Goal: Task Accomplishment & Management: Manage account settings

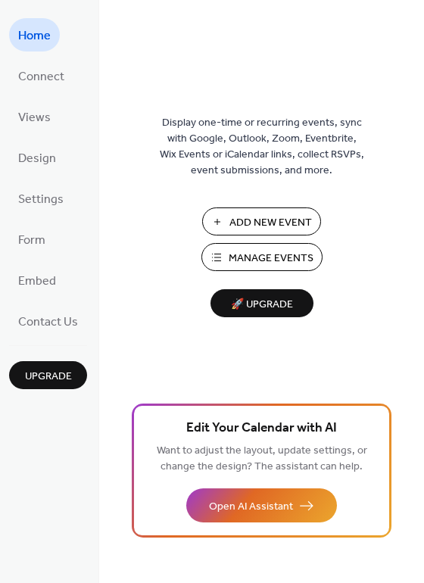
click at [283, 255] on span "Manage Events" at bounding box center [271, 259] width 85 height 16
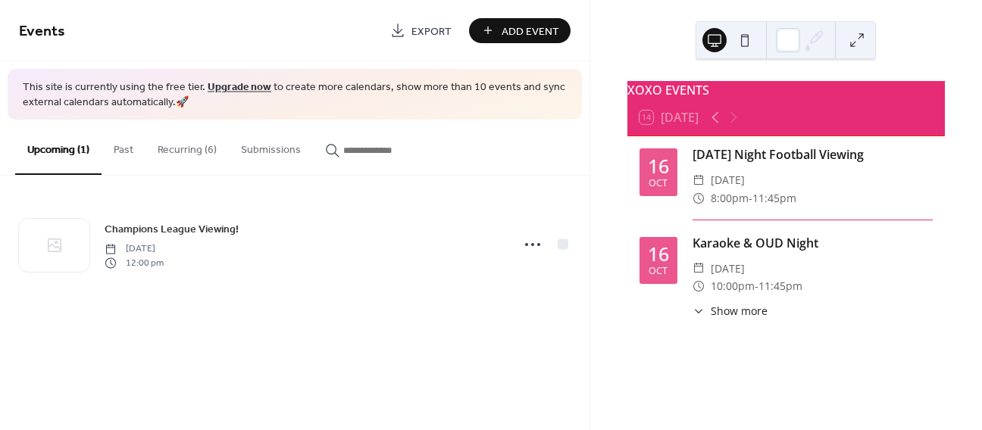
click at [131, 151] on button "Past" at bounding box center [123, 147] width 44 height 54
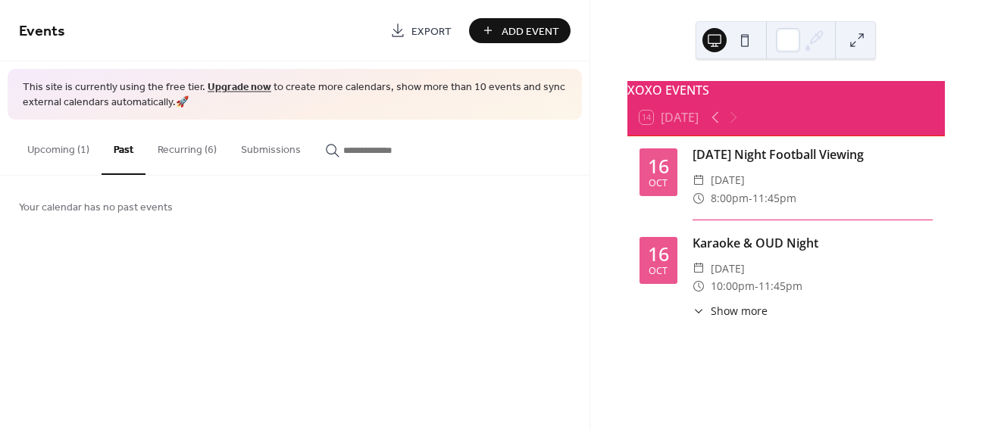
click at [66, 146] on button "Upcoming (1)" at bounding box center [58, 147] width 86 height 54
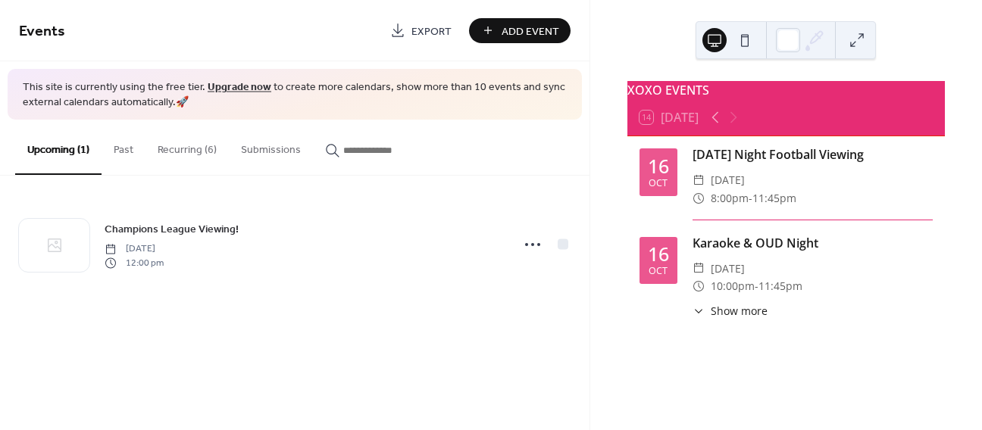
click at [231, 156] on button "Submissions" at bounding box center [271, 147] width 84 height 54
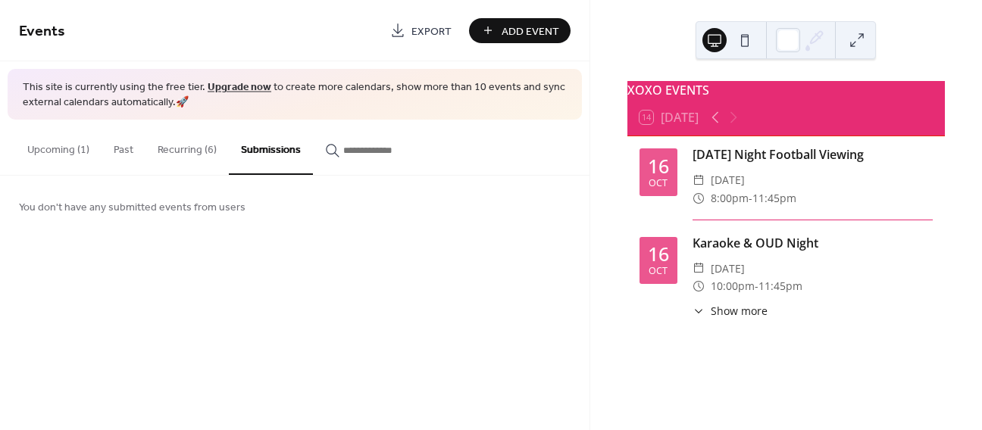
click at [201, 153] on button "Recurring (6)" at bounding box center [186, 147] width 83 height 54
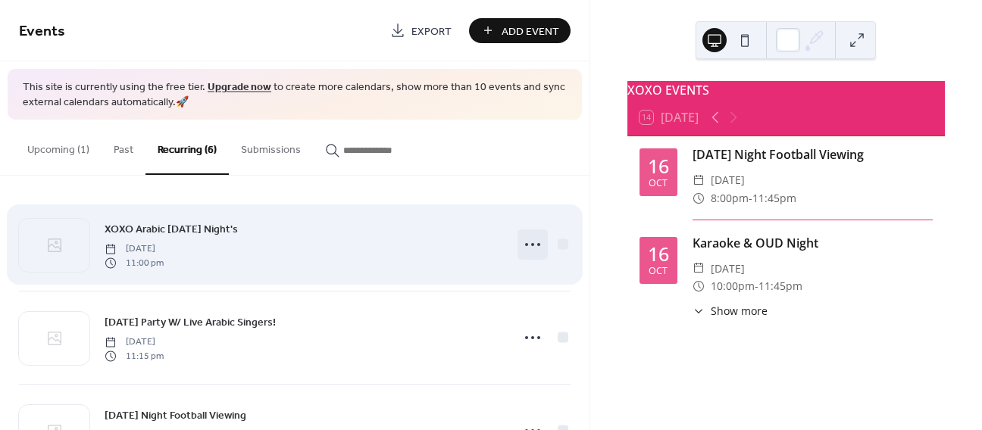
click at [527, 243] on icon at bounding box center [532, 245] width 24 height 24
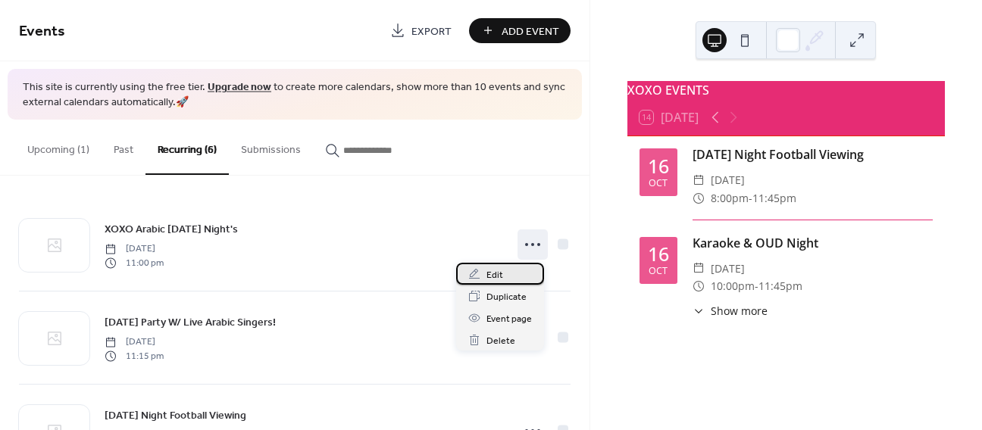
click at [492, 273] on span "Edit" at bounding box center [494, 275] width 17 height 16
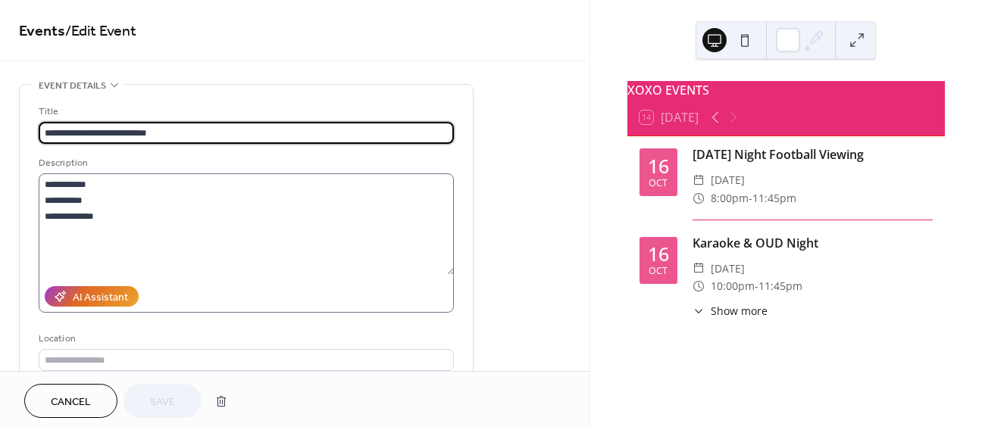
scroll to position [330, 0]
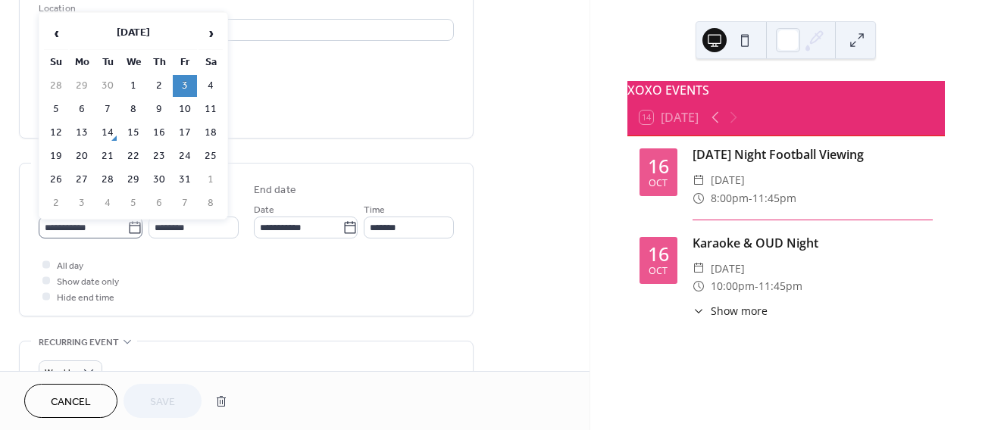
click at [127, 230] on icon at bounding box center [134, 227] width 15 height 15
click at [126, 230] on input "**********" at bounding box center [83, 228] width 89 height 22
click at [185, 133] on td "17" at bounding box center [185, 133] width 24 height 22
type input "**********"
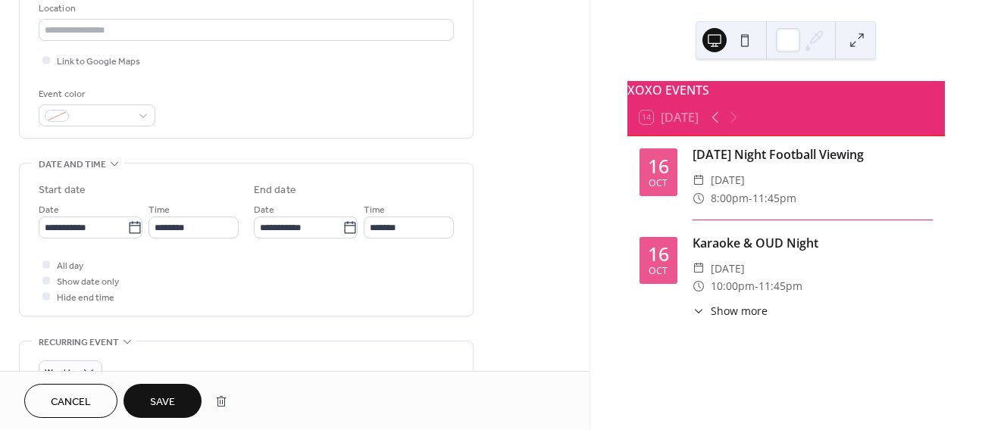
click at [135, 389] on button "Save" at bounding box center [162, 401] width 78 height 34
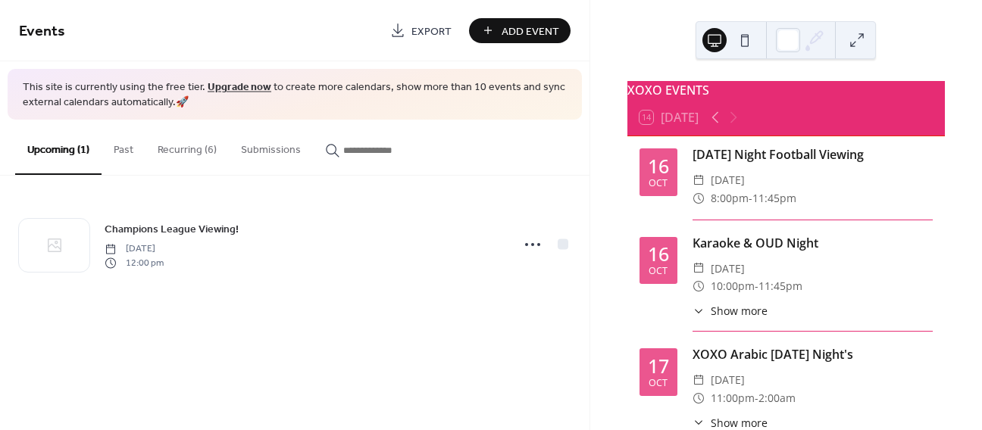
click at [189, 145] on button "Recurring (6)" at bounding box center [186, 147] width 83 height 54
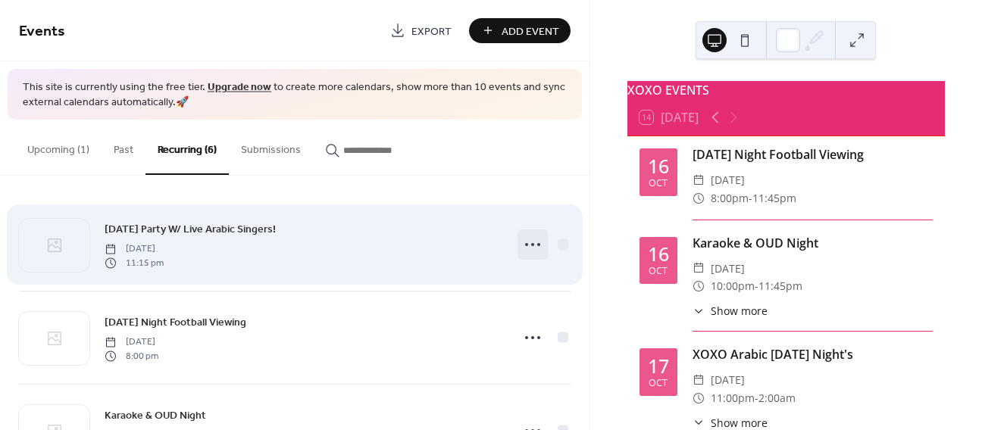
click at [529, 248] on icon at bounding box center [532, 245] width 24 height 24
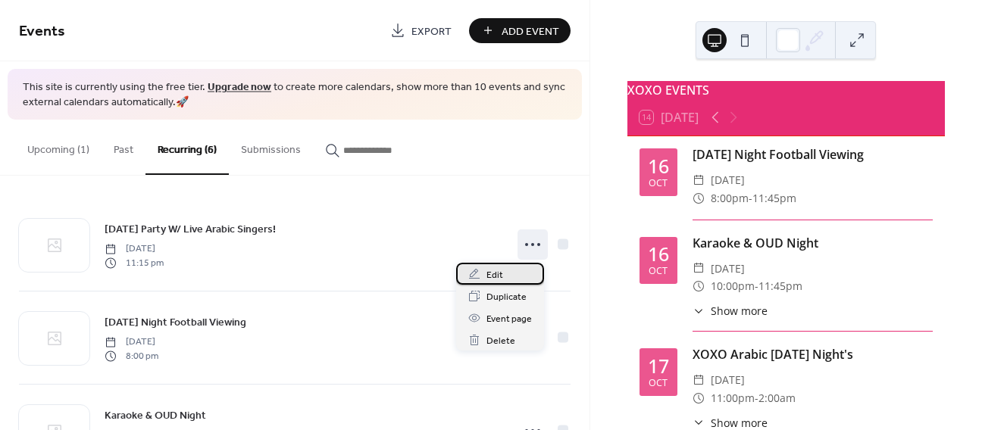
click at [497, 279] on span "Edit" at bounding box center [494, 275] width 17 height 16
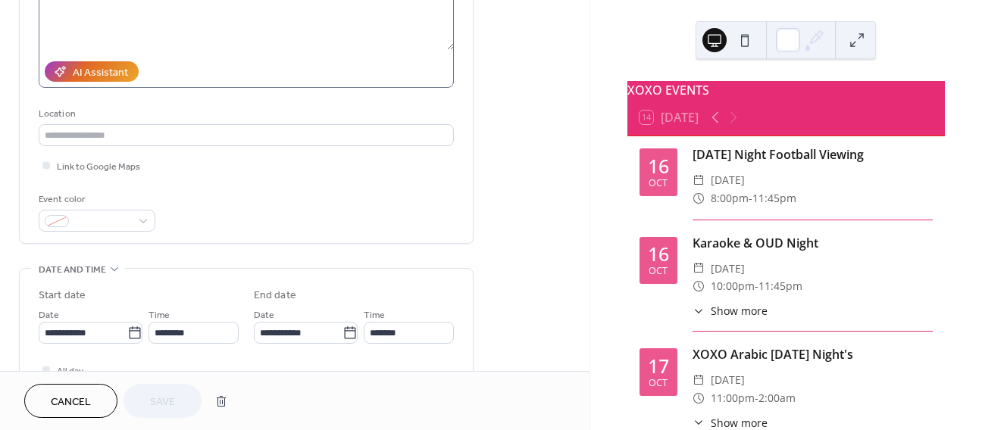
scroll to position [242, 0]
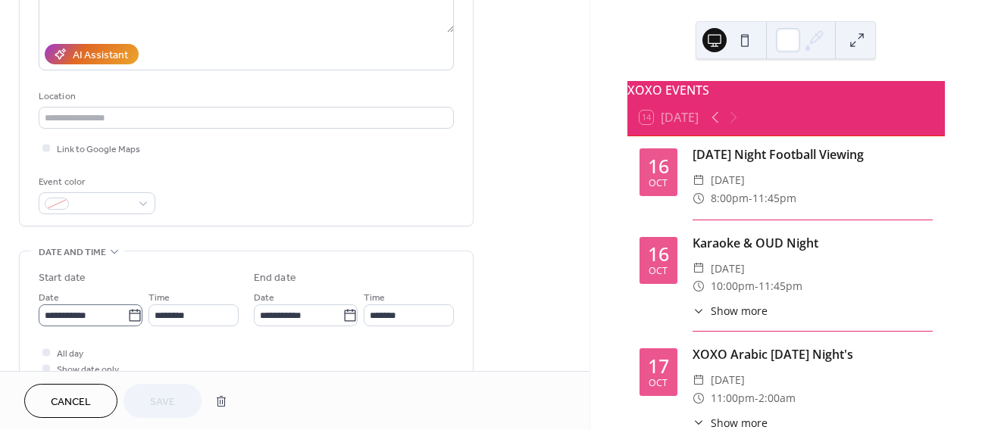
click at [128, 318] on icon at bounding box center [134, 315] width 15 height 15
click at [127, 318] on input "**********" at bounding box center [83, 315] width 89 height 22
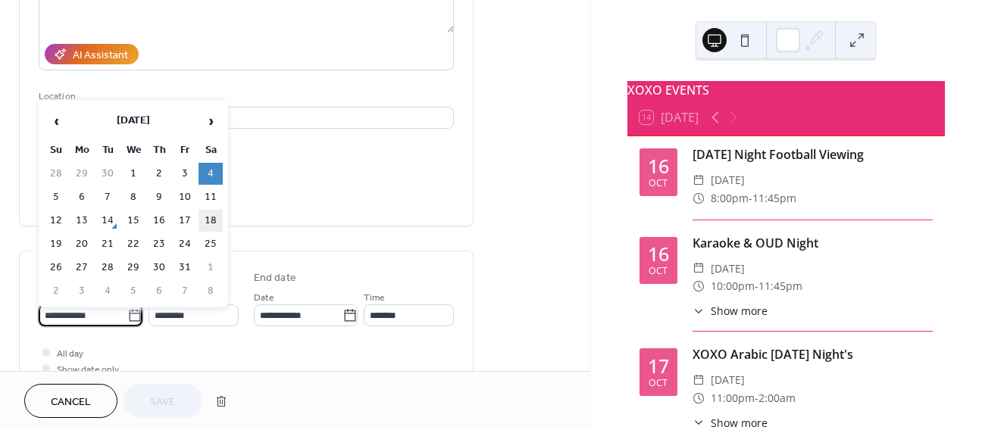
click at [204, 214] on td "18" at bounding box center [210, 221] width 24 height 22
type input "**********"
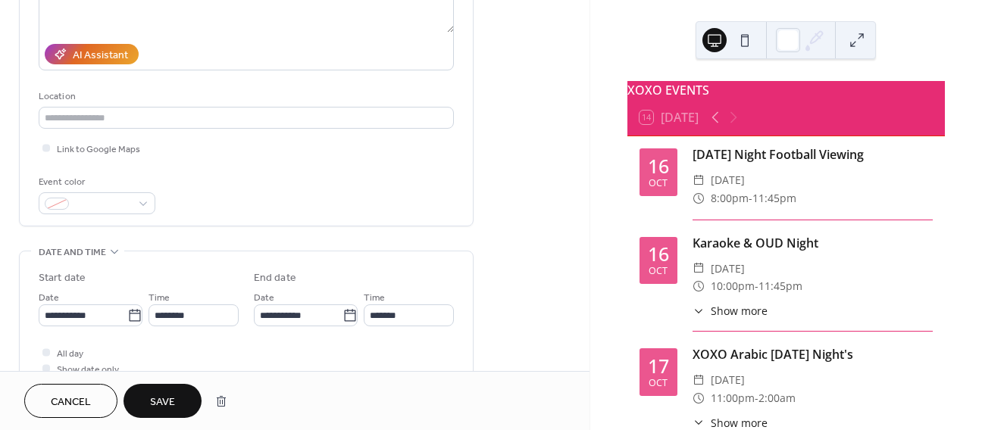
click at [147, 399] on button "Save" at bounding box center [162, 401] width 78 height 34
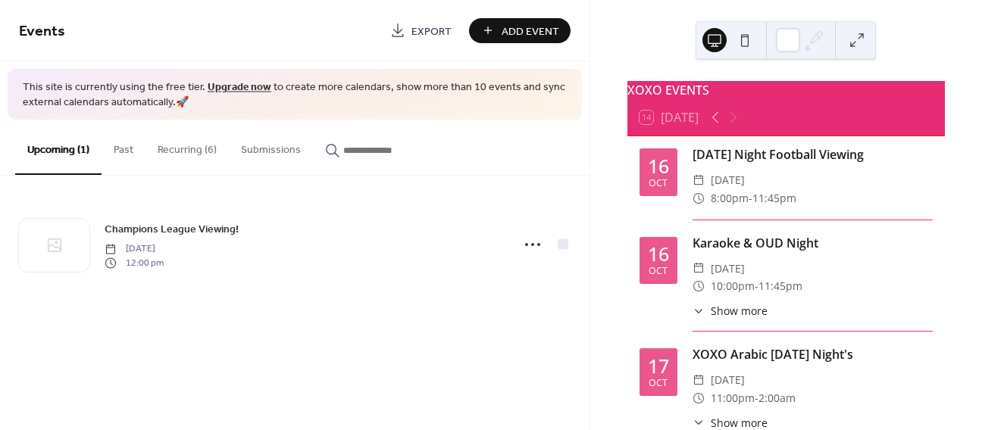
click at [199, 141] on button "Recurring (6)" at bounding box center [186, 147] width 83 height 54
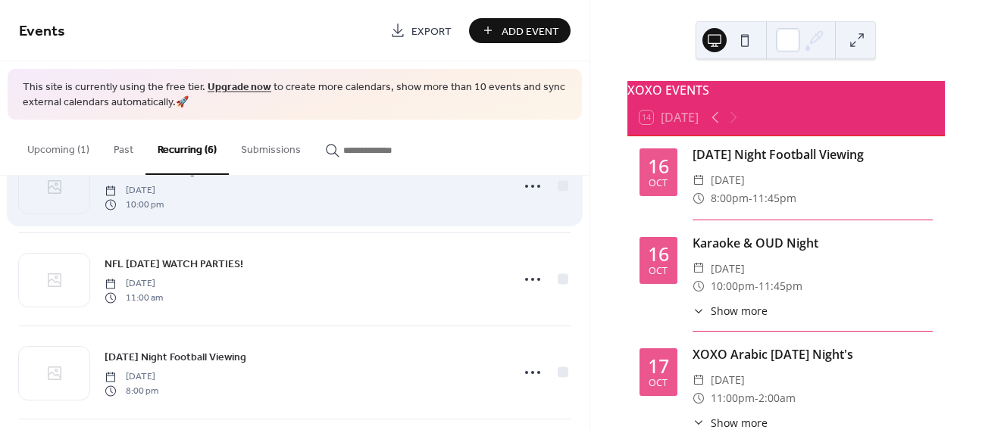
scroll to position [162, 0]
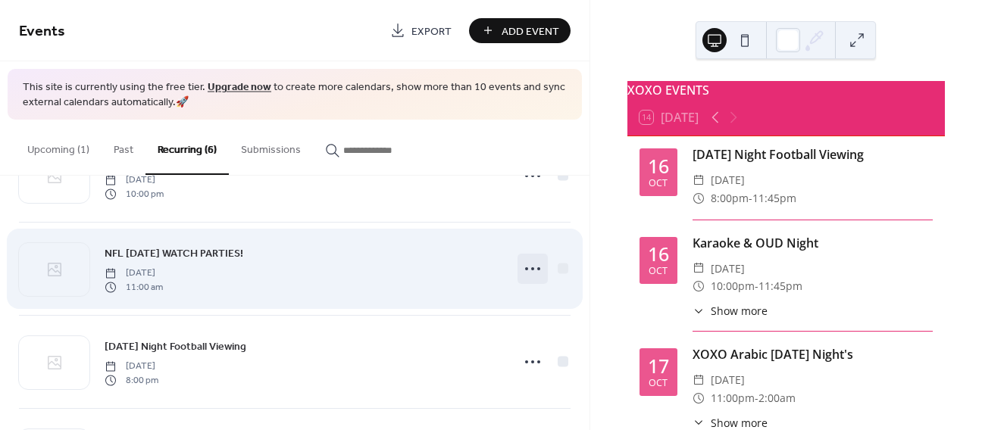
click at [523, 270] on icon at bounding box center [532, 269] width 24 height 24
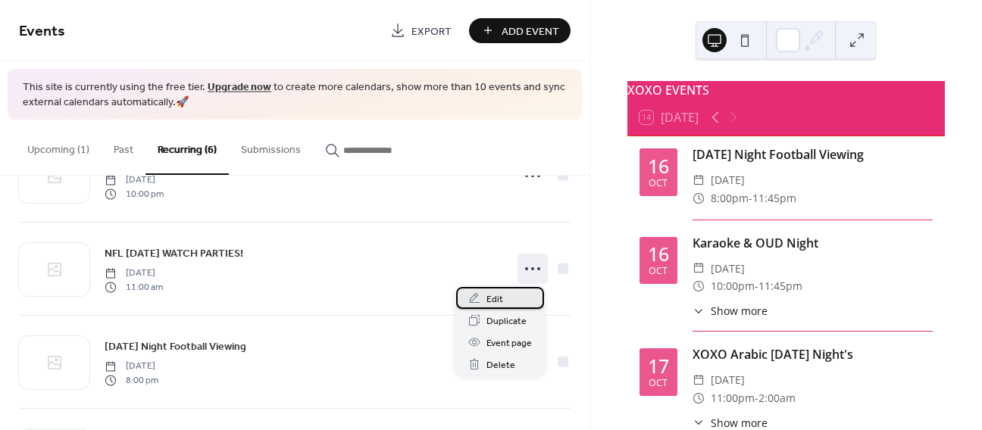
click at [494, 296] on span "Edit" at bounding box center [494, 300] width 17 height 16
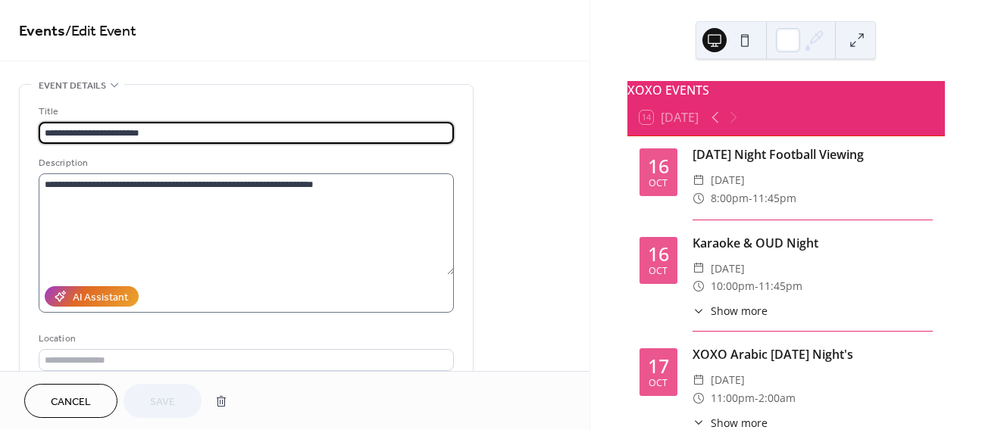
scroll to position [217, 0]
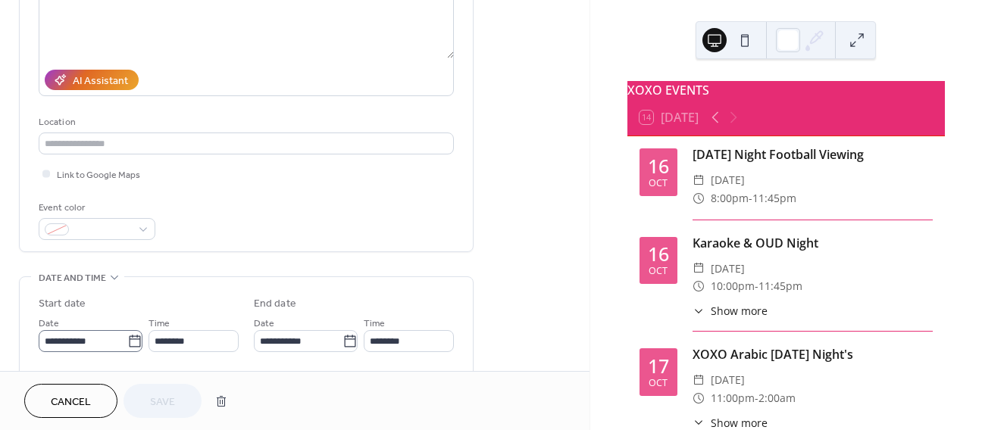
click at [127, 342] on icon at bounding box center [134, 341] width 15 height 15
click at [126, 342] on input "**********" at bounding box center [83, 341] width 89 height 22
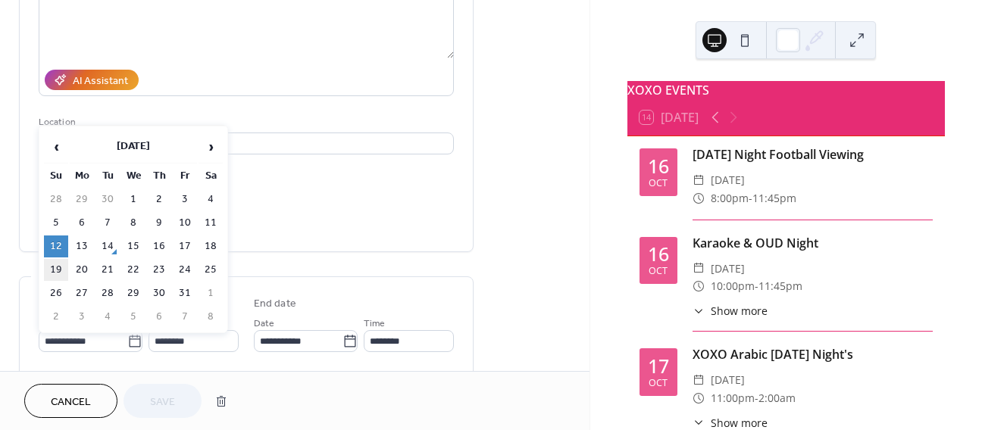
click at [57, 268] on td "19" at bounding box center [56, 270] width 24 height 22
type input "**********"
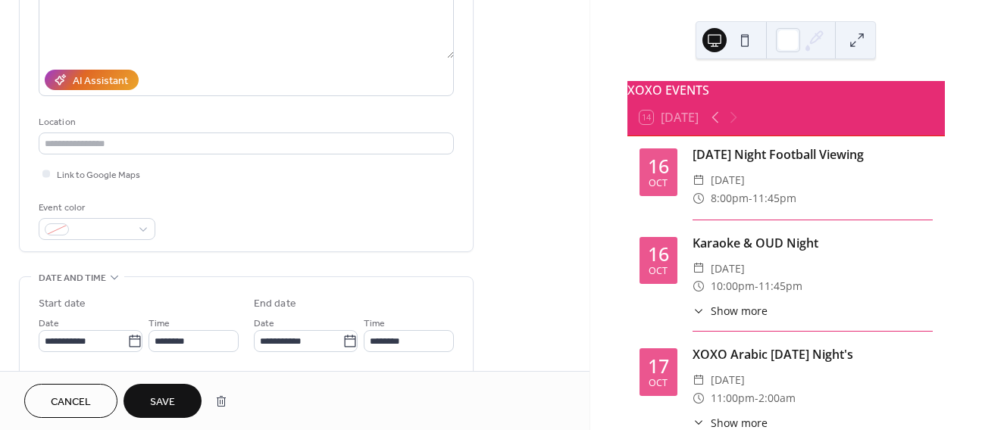
click at [163, 385] on button "Save" at bounding box center [162, 401] width 78 height 34
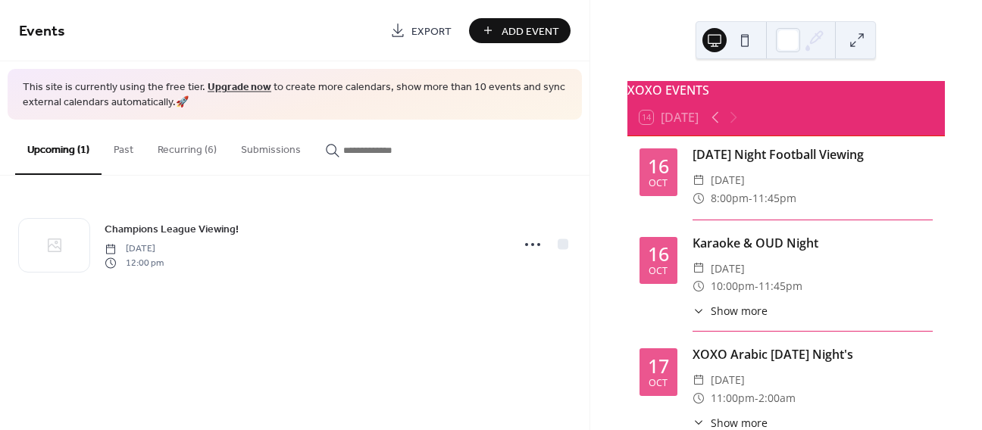
click at [195, 147] on button "Recurring (6)" at bounding box center [186, 147] width 83 height 54
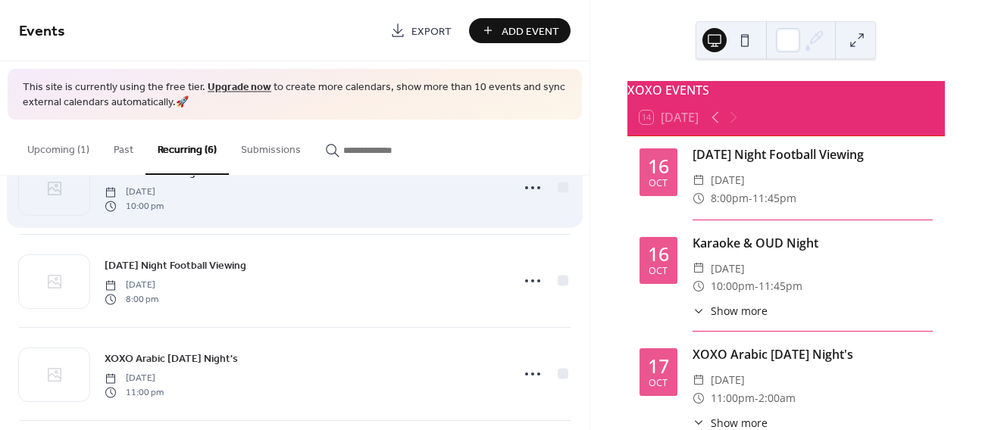
scroll to position [164, 0]
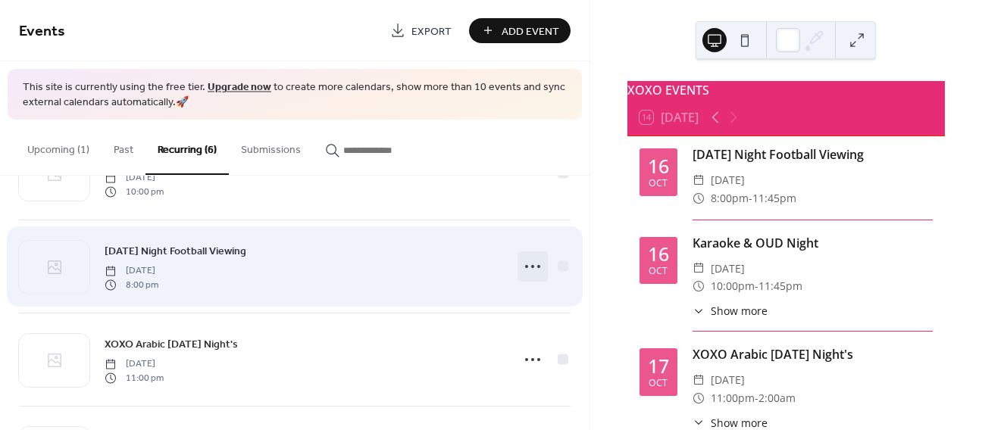
click at [527, 264] on icon at bounding box center [532, 266] width 24 height 24
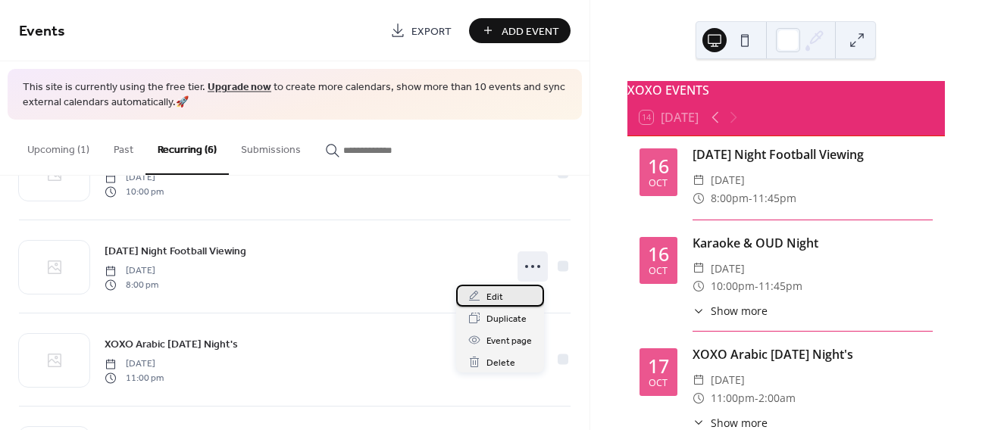
click at [500, 300] on span "Edit" at bounding box center [494, 297] width 17 height 16
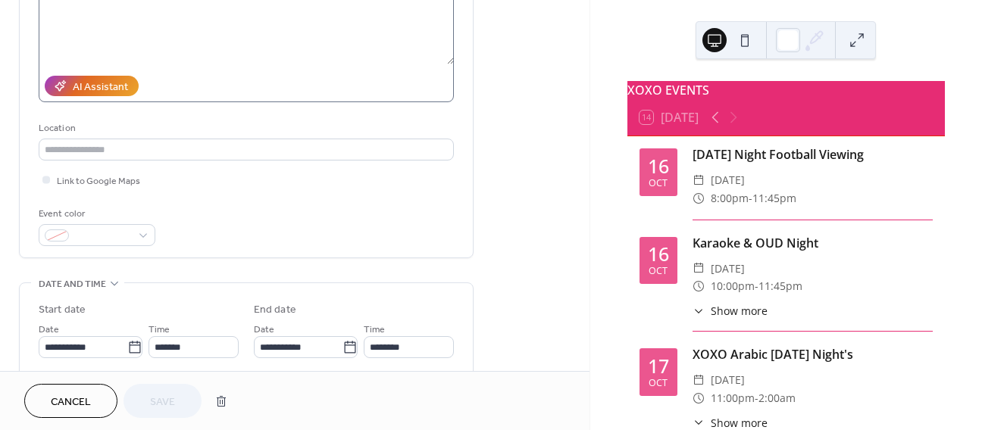
scroll to position [258, 0]
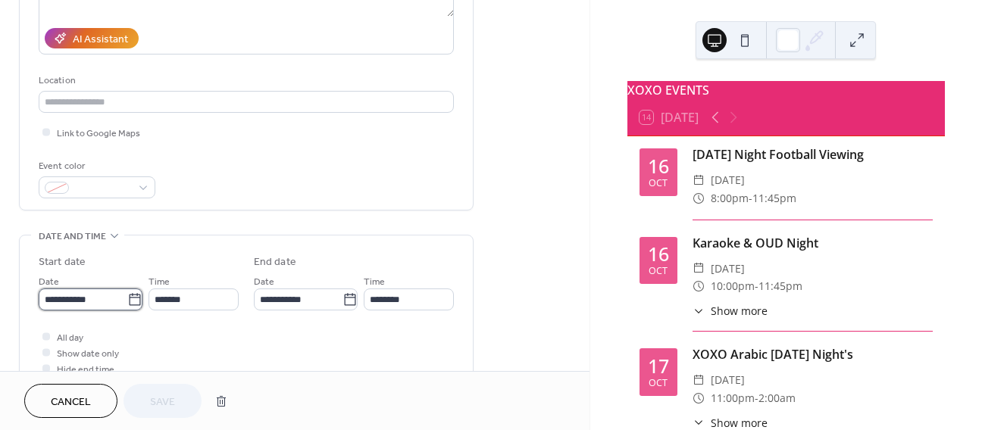
click at [117, 304] on input "**********" at bounding box center [83, 300] width 89 height 22
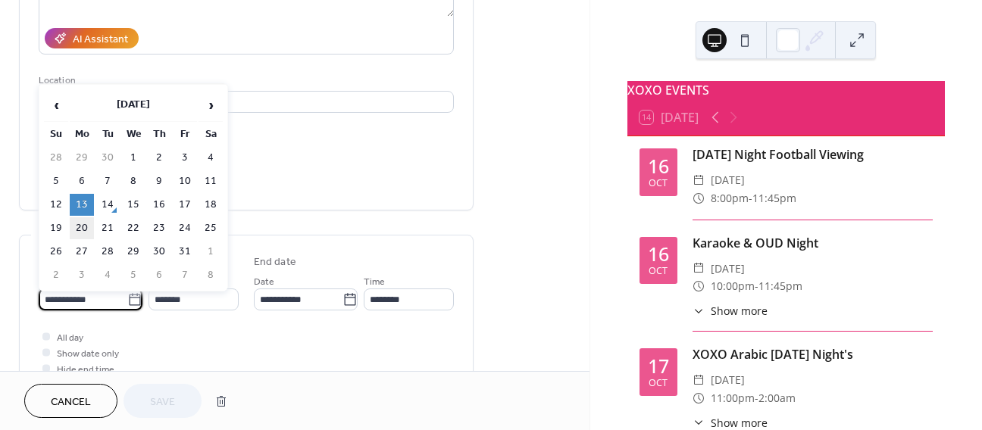
click at [80, 218] on td "20" at bounding box center [82, 228] width 24 height 22
type input "**********"
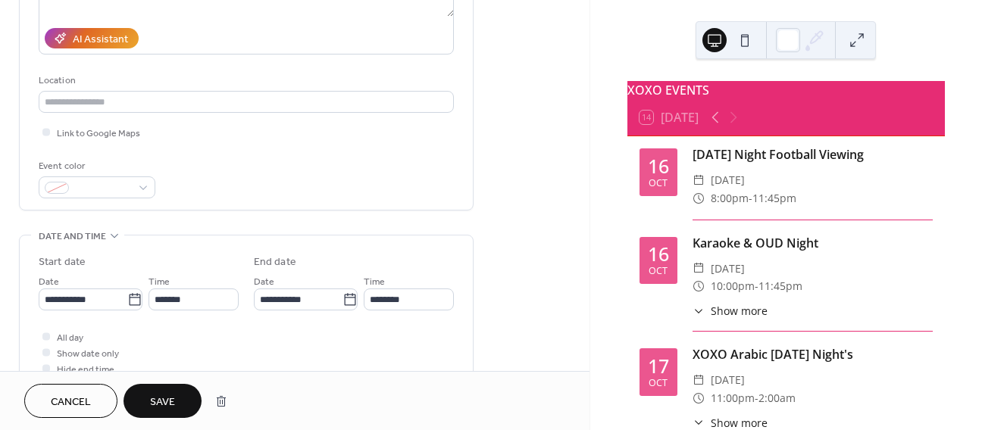
click at [145, 396] on button "Save" at bounding box center [162, 401] width 78 height 34
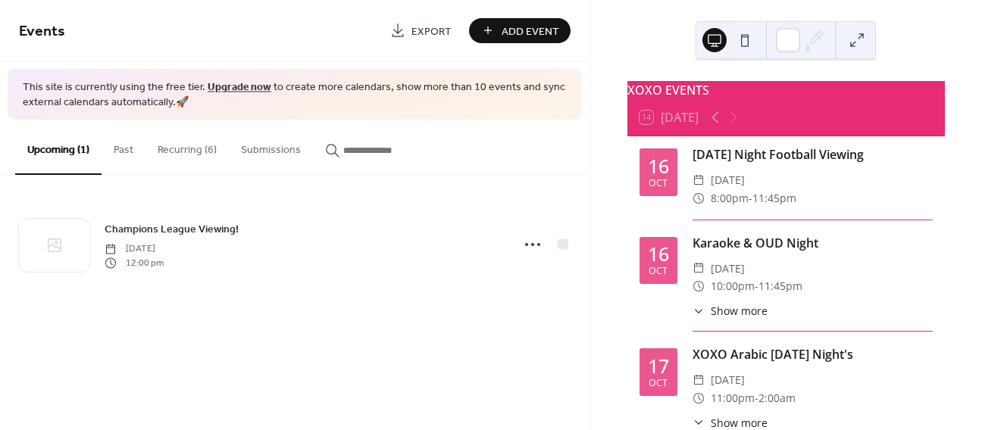
click at [194, 155] on button "Recurring (6)" at bounding box center [186, 147] width 83 height 54
